Goal: Task Accomplishment & Management: Use online tool/utility

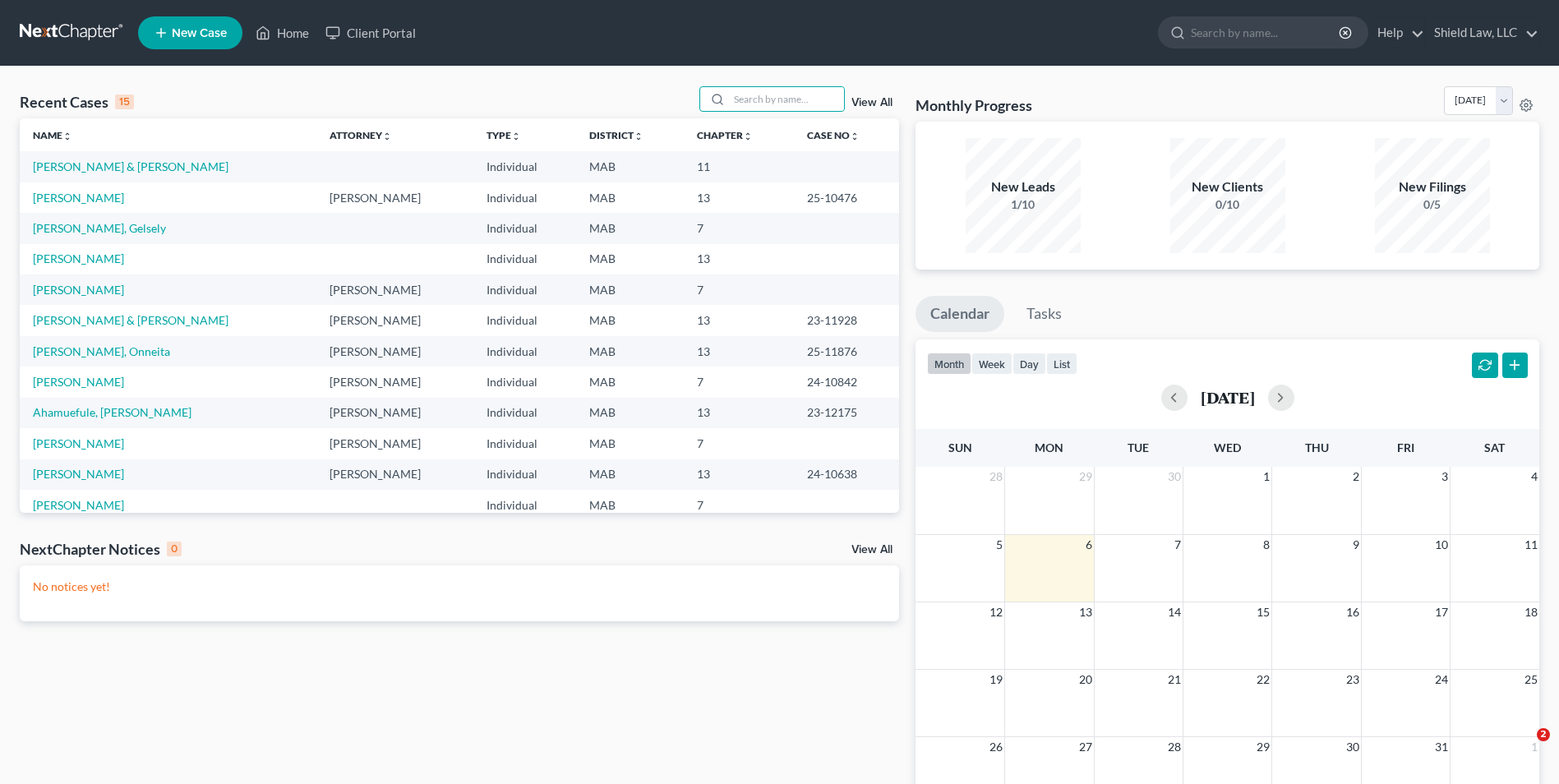
click at [783, 100] on input "search" at bounding box center [786, 99] width 115 height 24
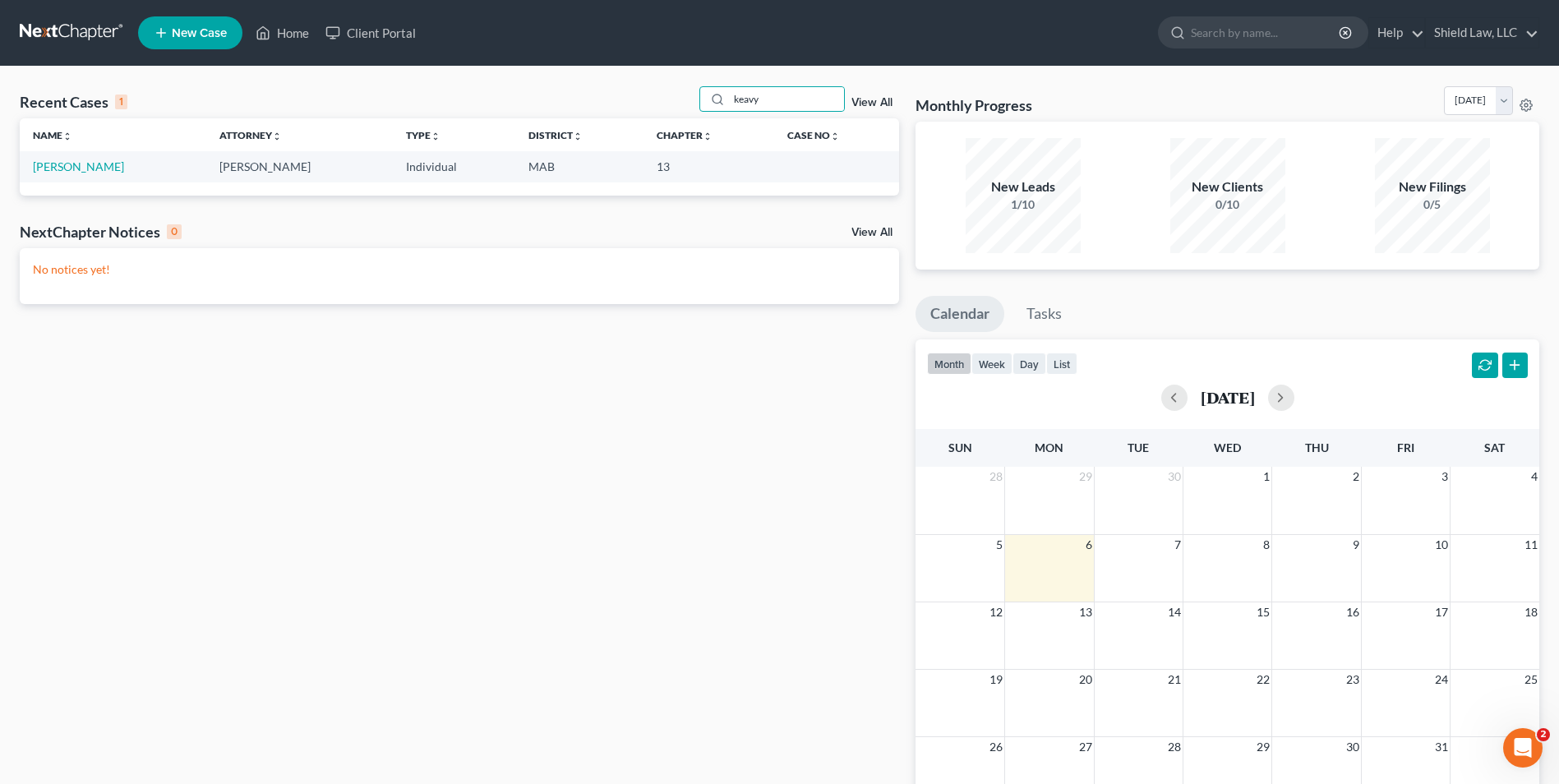
type input "keavy"
click at [65, 164] on link "[PERSON_NAME]" at bounding box center [78, 166] width 91 height 14
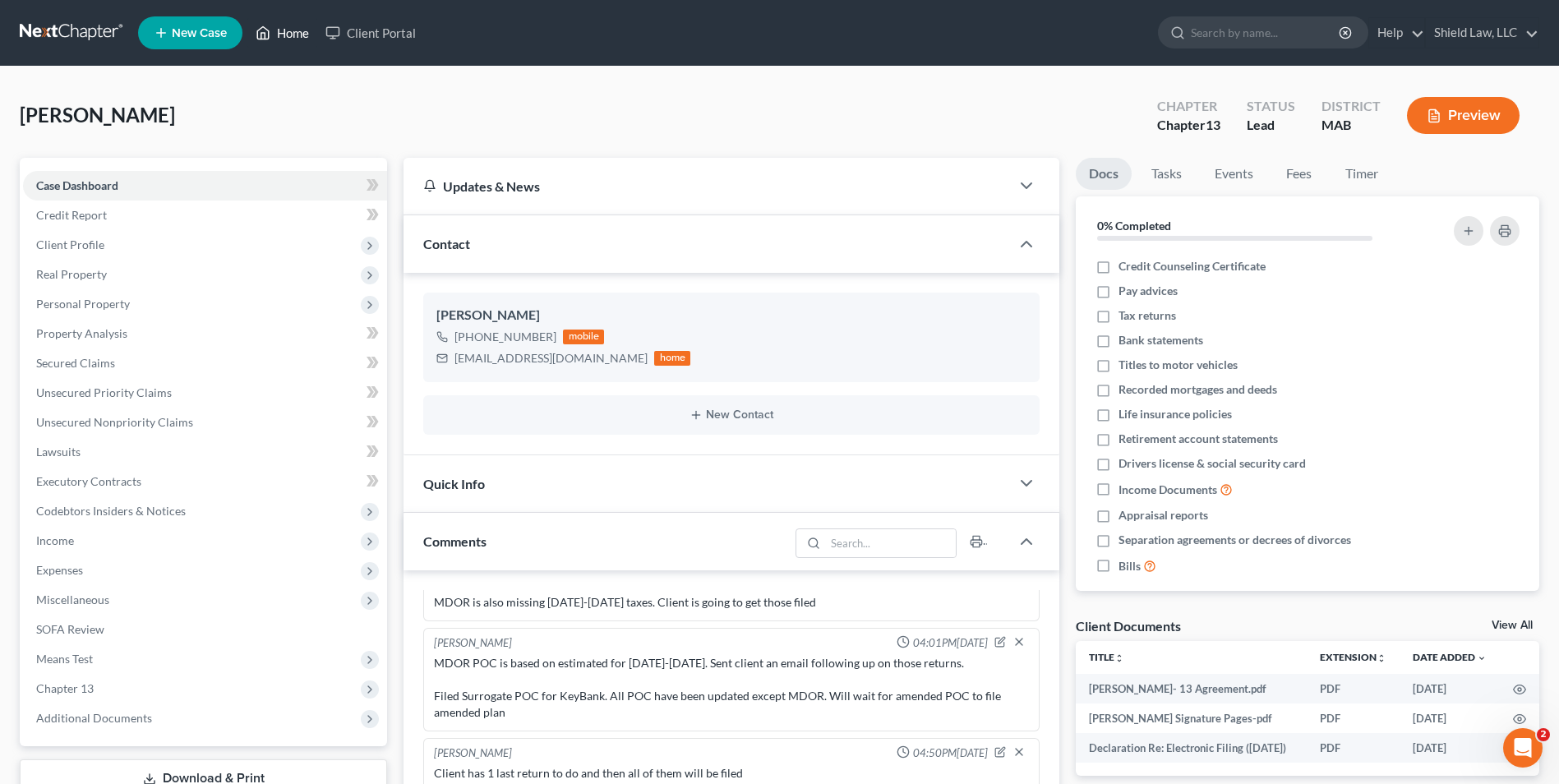
drag, startPoint x: 276, startPoint y: 34, endPoint x: 858, endPoint y: 64, distance: 582.8
click at [276, 34] on link "Home" at bounding box center [282, 32] width 70 height 30
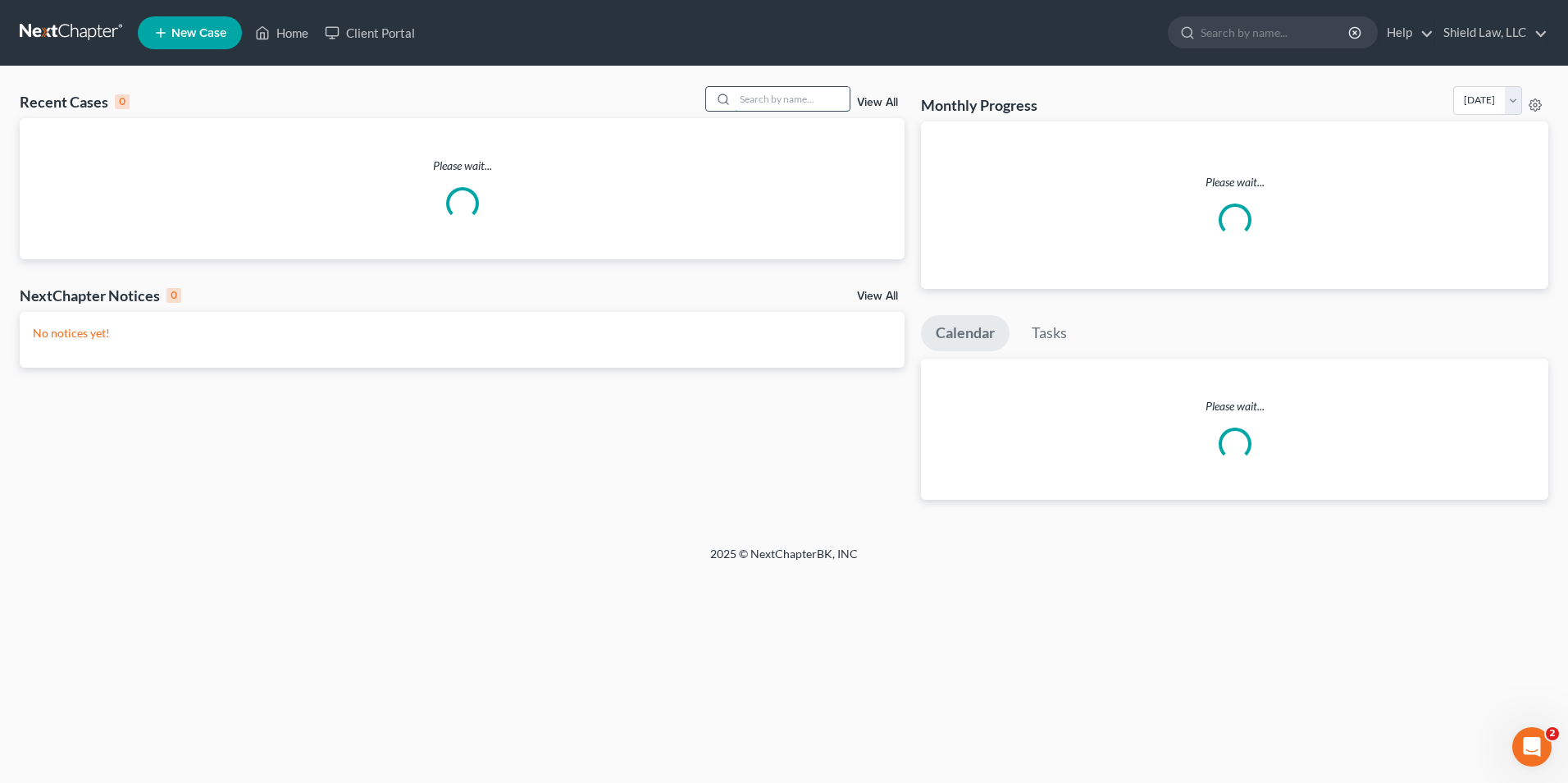
click at [799, 99] on input "search" at bounding box center [792, 99] width 115 height 24
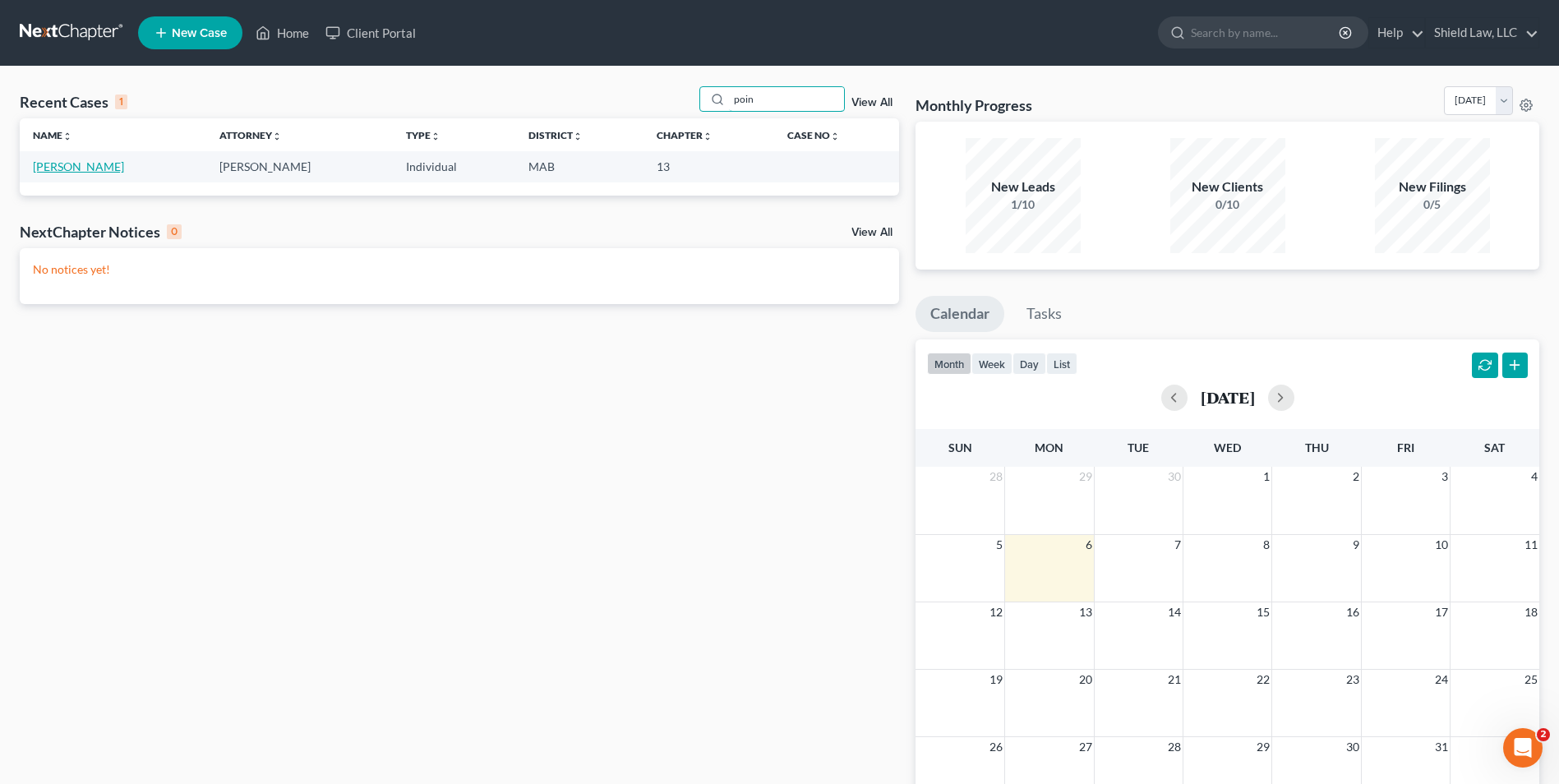
type input "poin"
drag, startPoint x: 72, startPoint y: 165, endPoint x: 229, endPoint y: 192, distance: 159.3
click at [71, 165] on link "[PERSON_NAME]" at bounding box center [78, 166] width 91 height 14
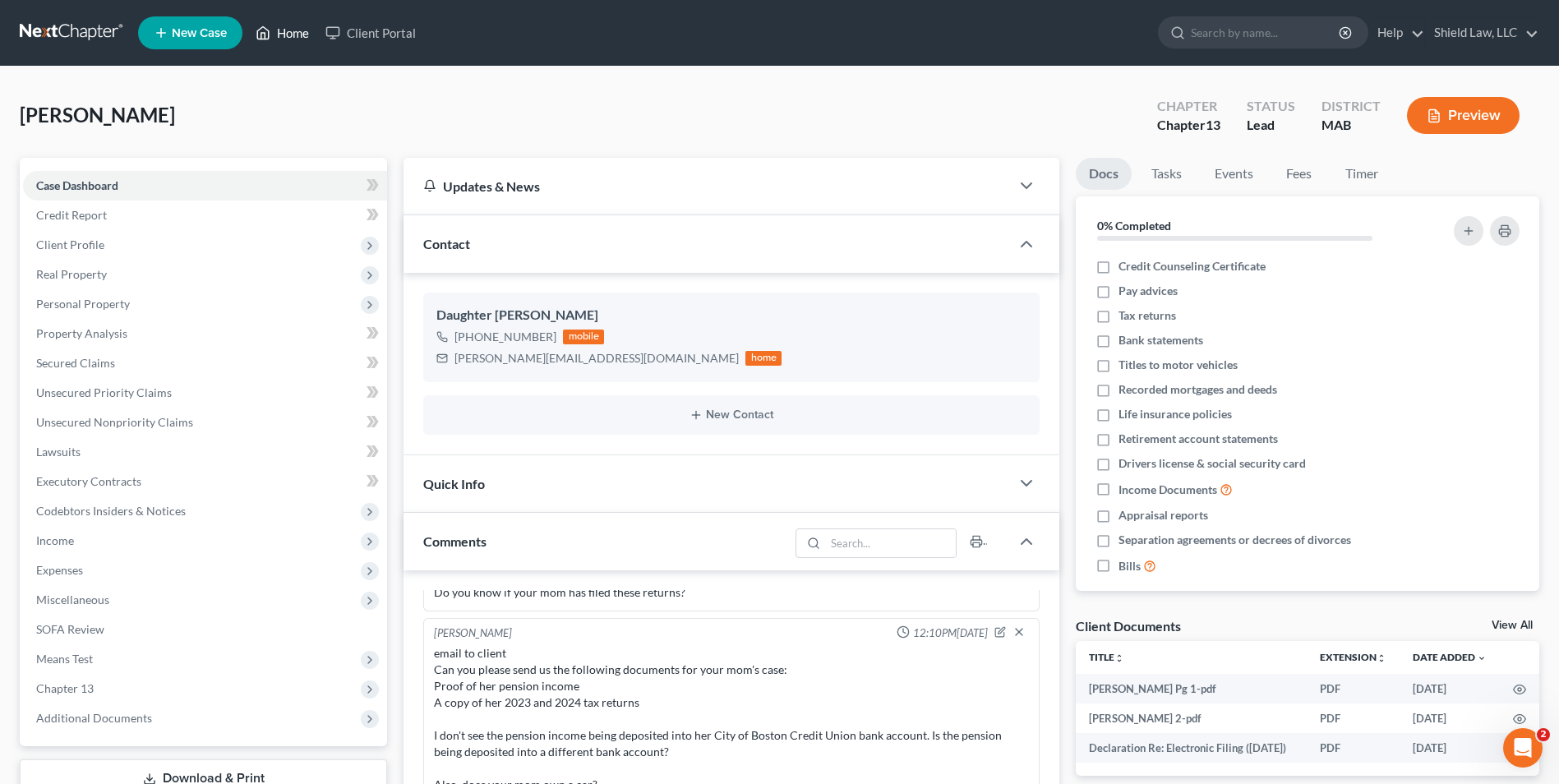
click at [265, 41] on icon at bounding box center [262, 32] width 14 height 20
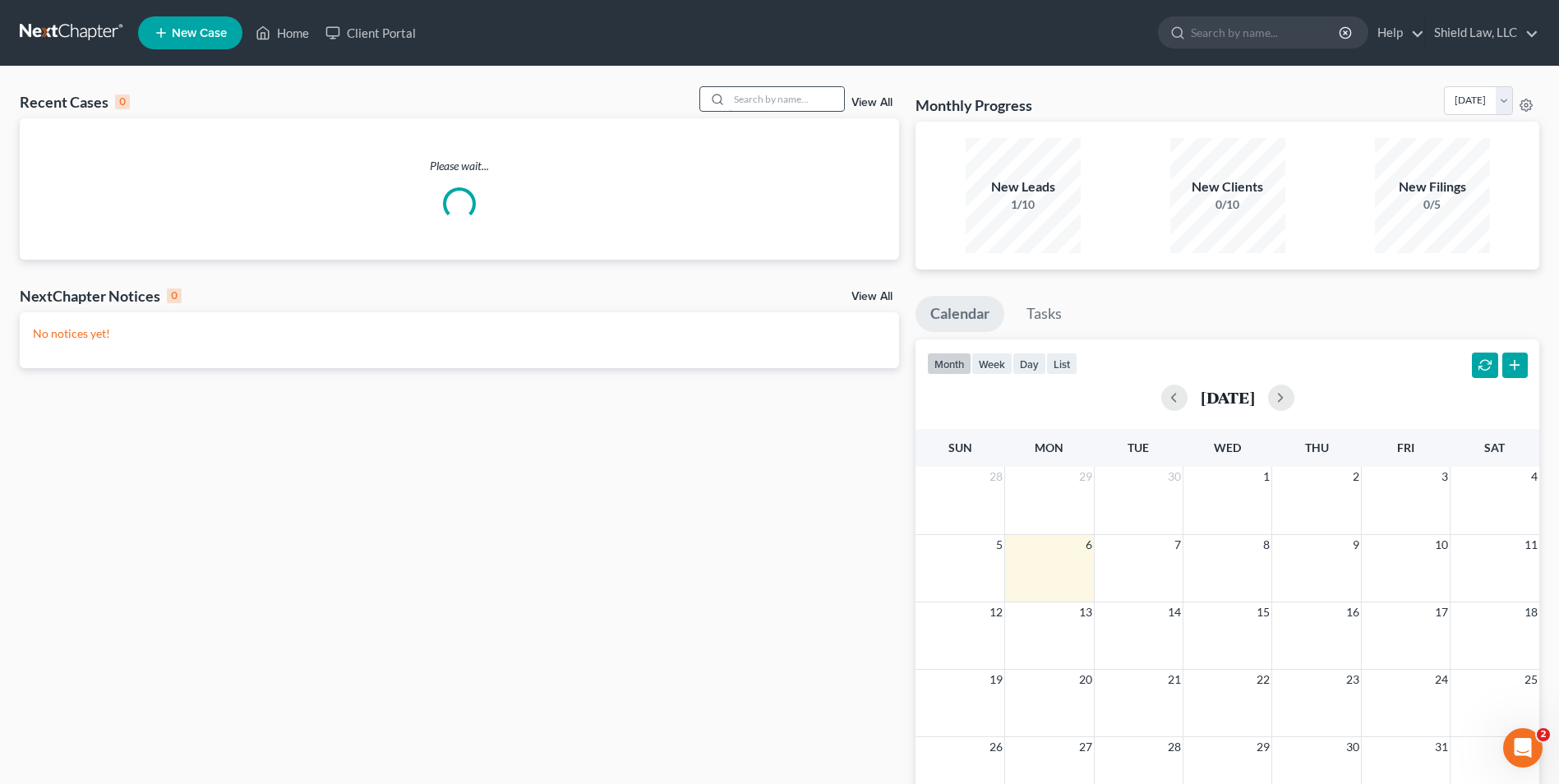
click at [755, 96] on input "search" at bounding box center [786, 99] width 115 height 24
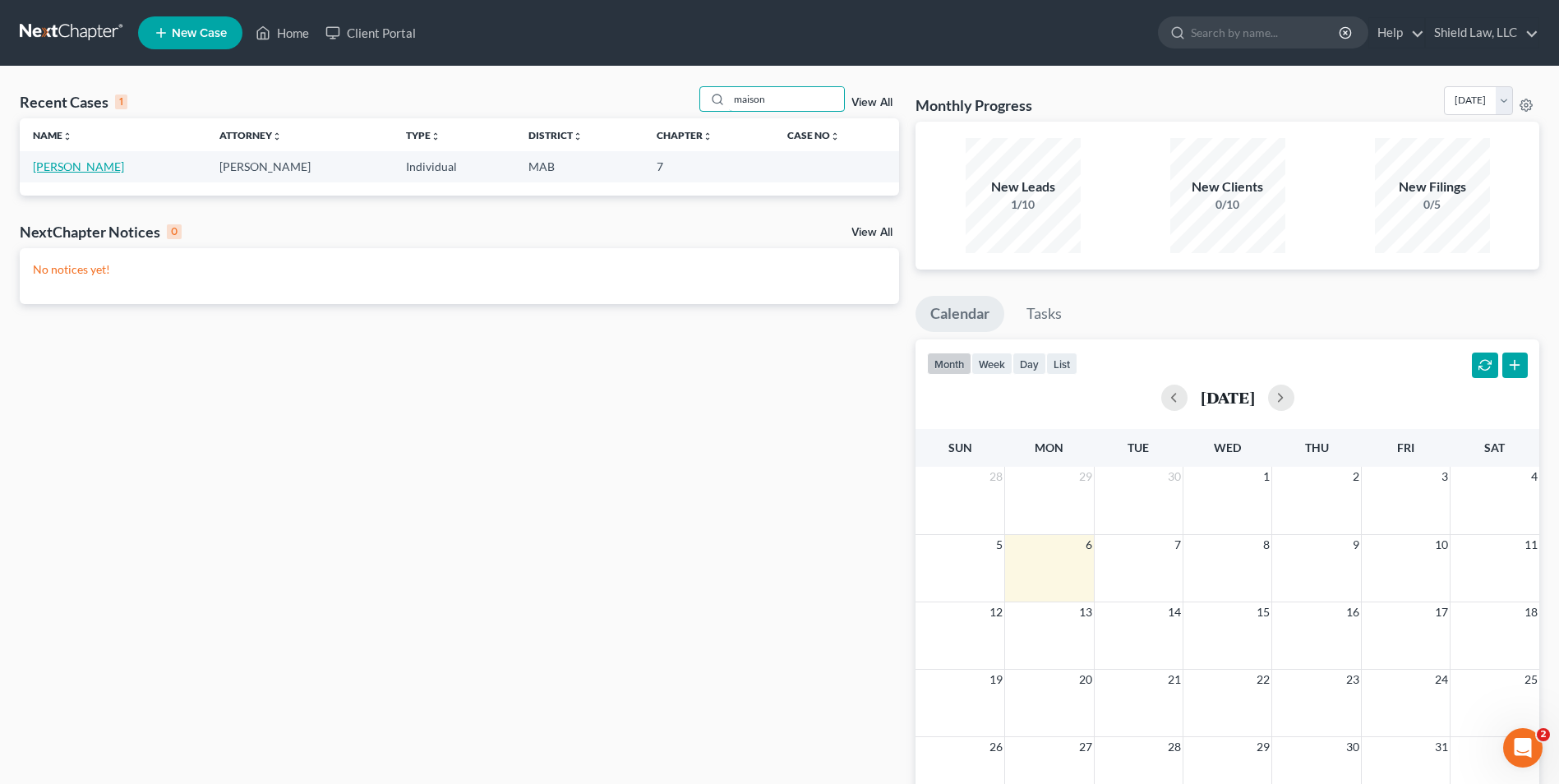
type input "maison"
click at [105, 164] on link "[PERSON_NAME]" at bounding box center [78, 166] width 91 height 14
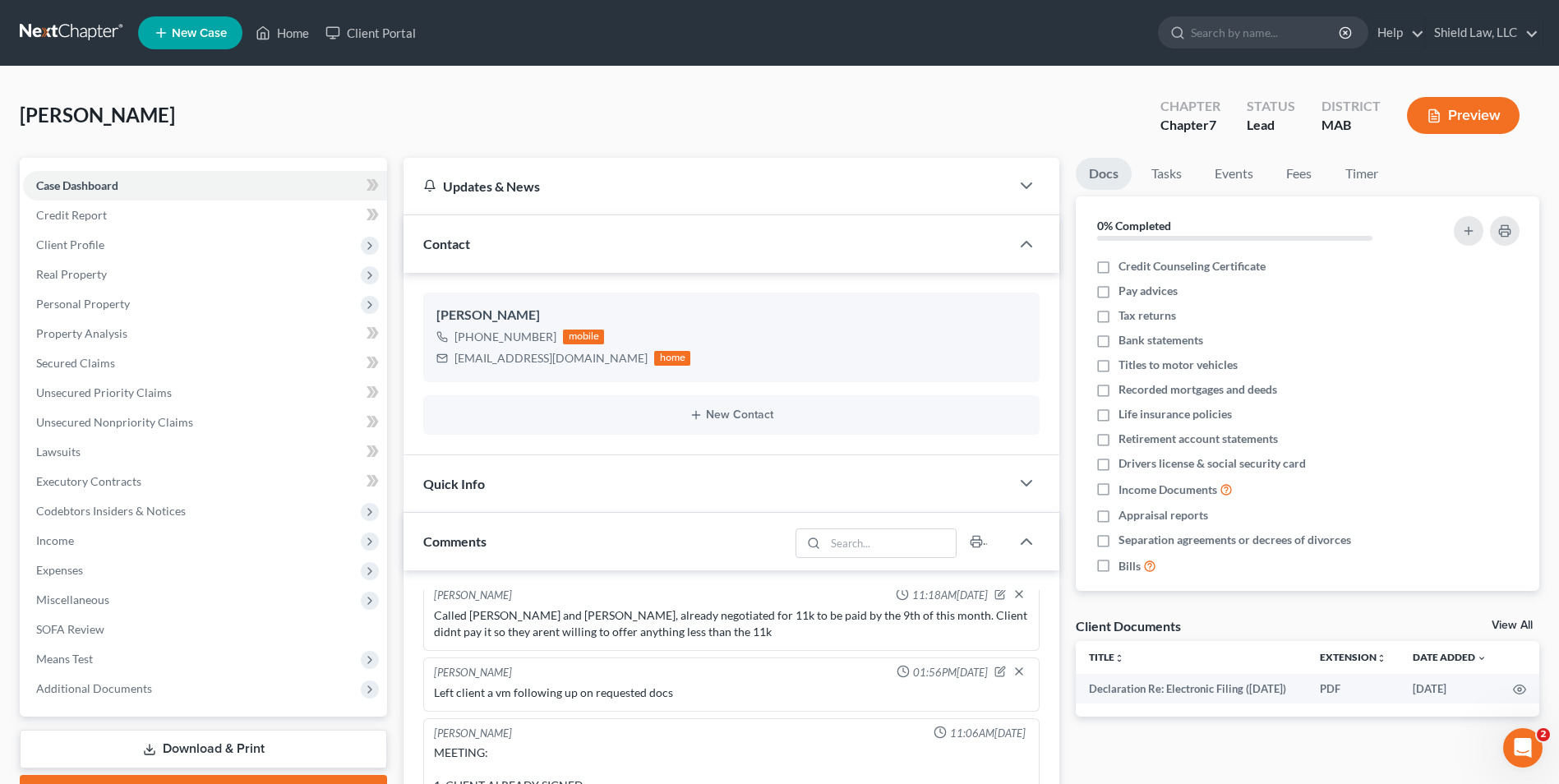
click at [131, 190] on link "Case Dashboard" at bounding box center [205, 186] width 364 height 30
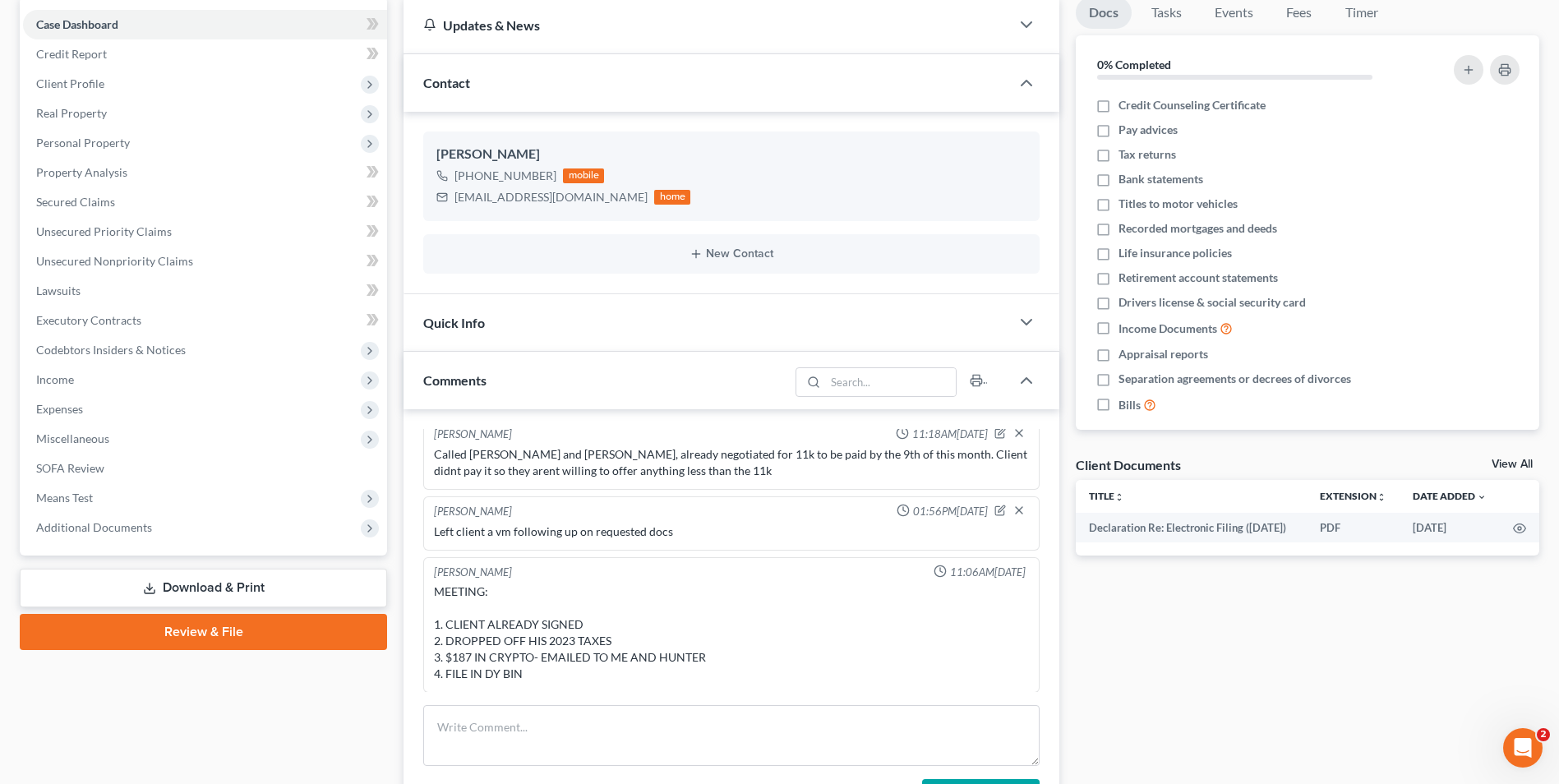
scroll to position [164, 0]
